Goal: Information Seeking & Learning: Understand process/instructions

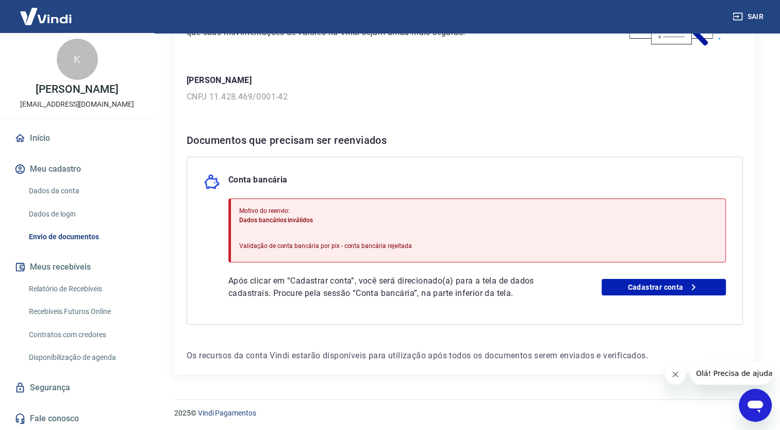
scroll to position [12, 0]
drag, startPoint x: 237, startPoint y: 208, endPoint x: 318, endPoint y: 217, distance: 81.4
click at [318, 217] on div "Motivo do reenvio: Dados bancários inválidos Validação de conta bancária por pi…" at bounding box center [477, 231] width 498 height 64
drag, startPoint x: 318, startPoint y: 217, endPoint x: 401, endPoint y: 242, distance: 86.8
click at [401, 242] on p "Validação de conta bancária por pix - conta bancária rejeitada" at bounding box center [325, 245] width 173 height 9
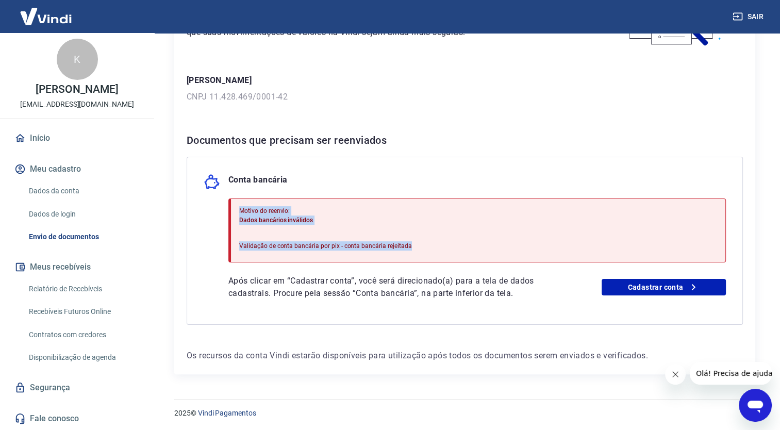
drag, startPoint x: 401, startPoint y: 242, endPoint x: 421, endPoint y: 242, distance: 19.6
click at [421, 242] on div "Motivo do reenvio: Dados bancários inválidos Validação de conta bancária por pi…" at bounding box center [477, 231] width 498 height 64
copy div "Motivo do reenvio: Dados bancários inválidos Validação de conta bancária por pi…"
